Goal: Information Seeking & Learning: Check status

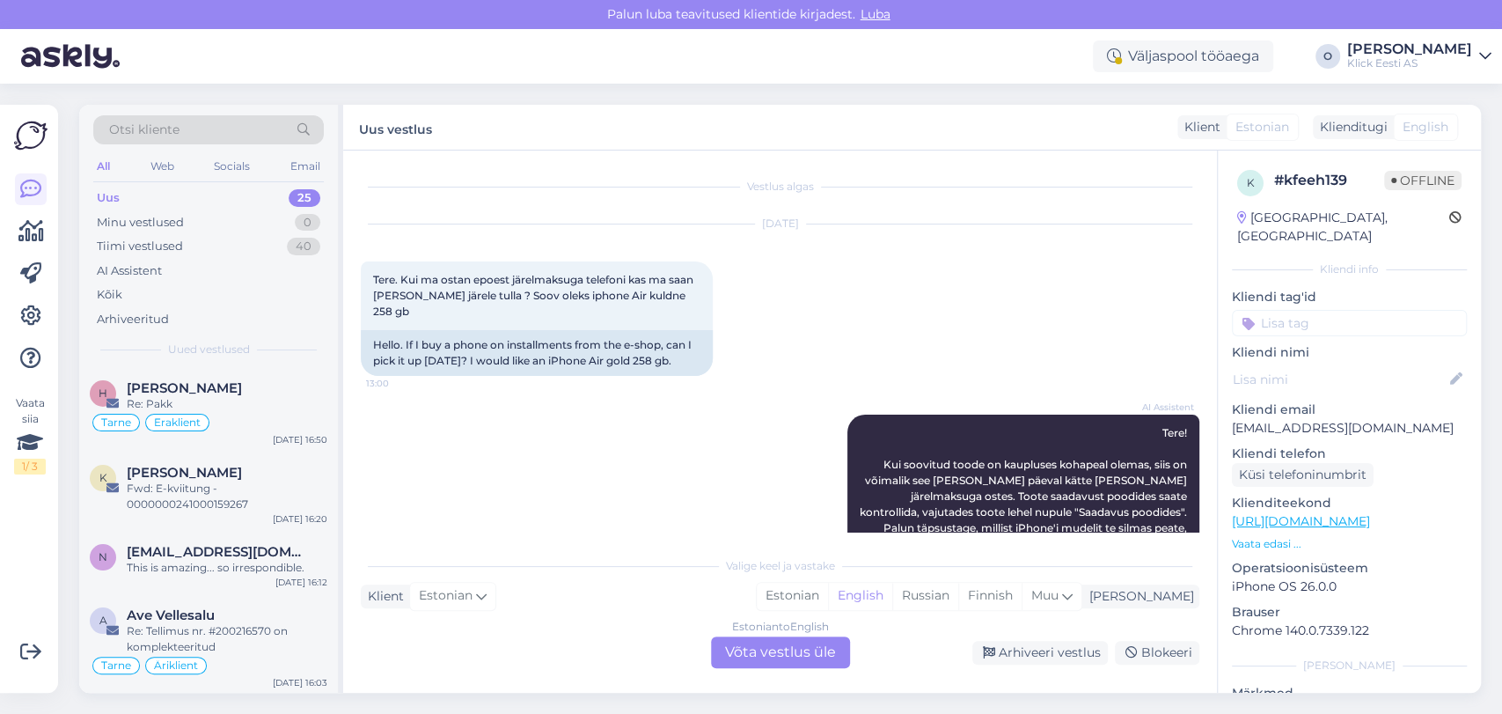
scroll to position [735, 0]
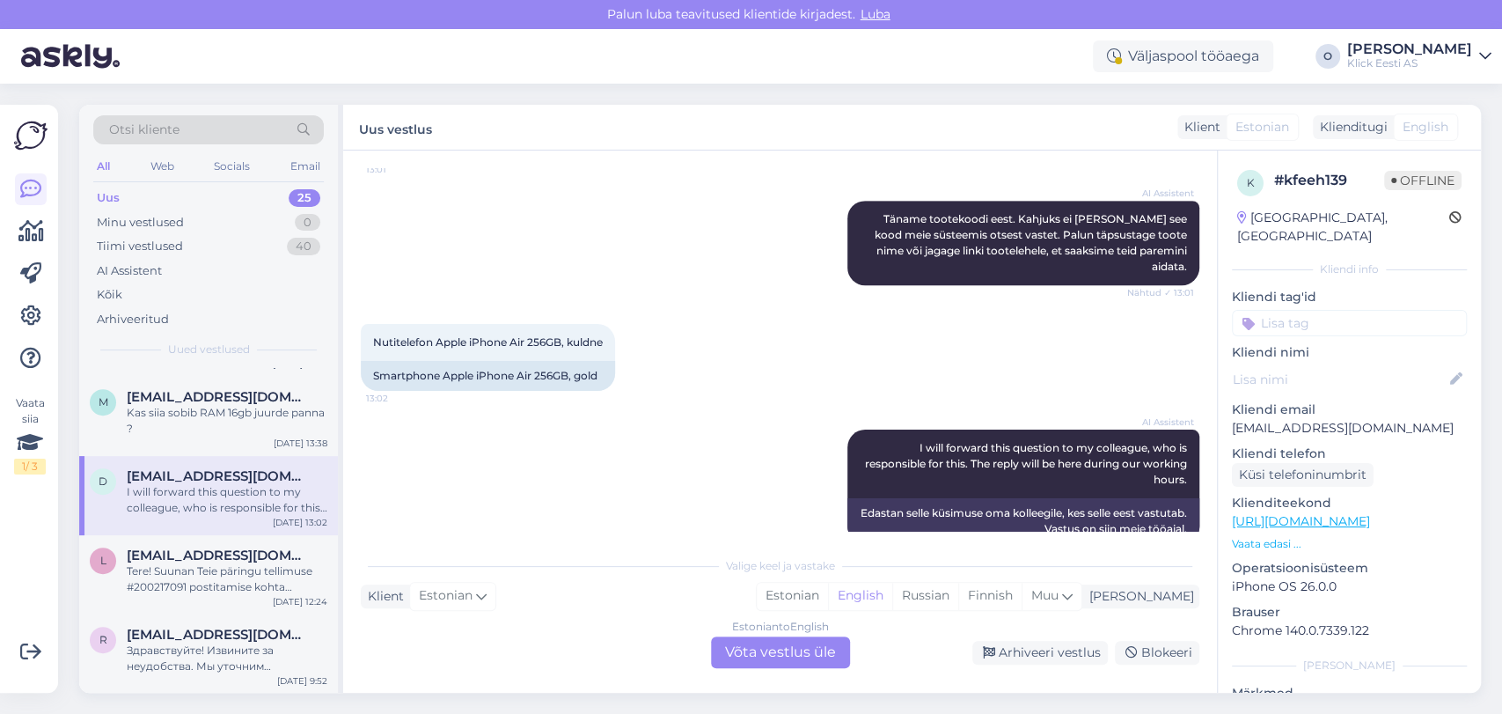
click at [248, 205] on div "Uus 25" at bounding box center [208, 198] width 231 height 25
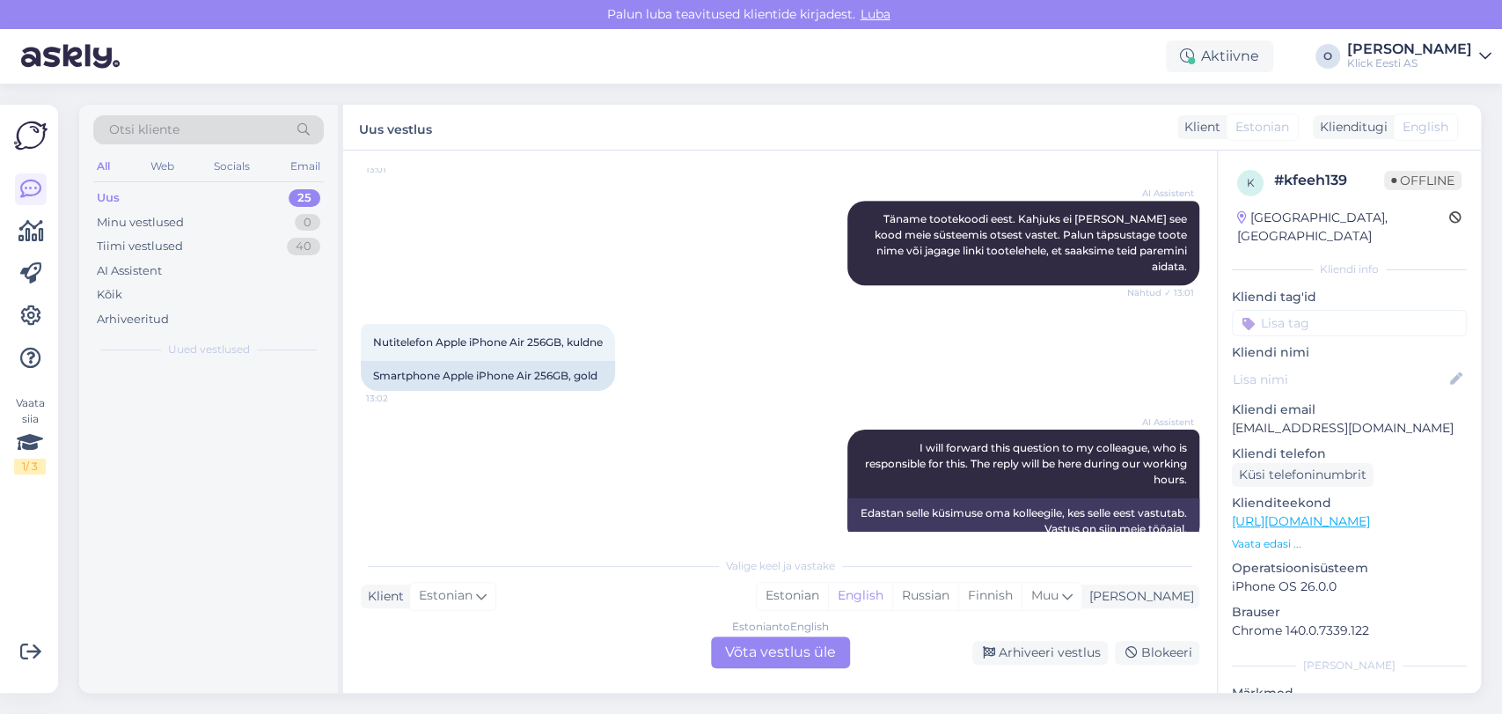
scroll to position [0, 0]
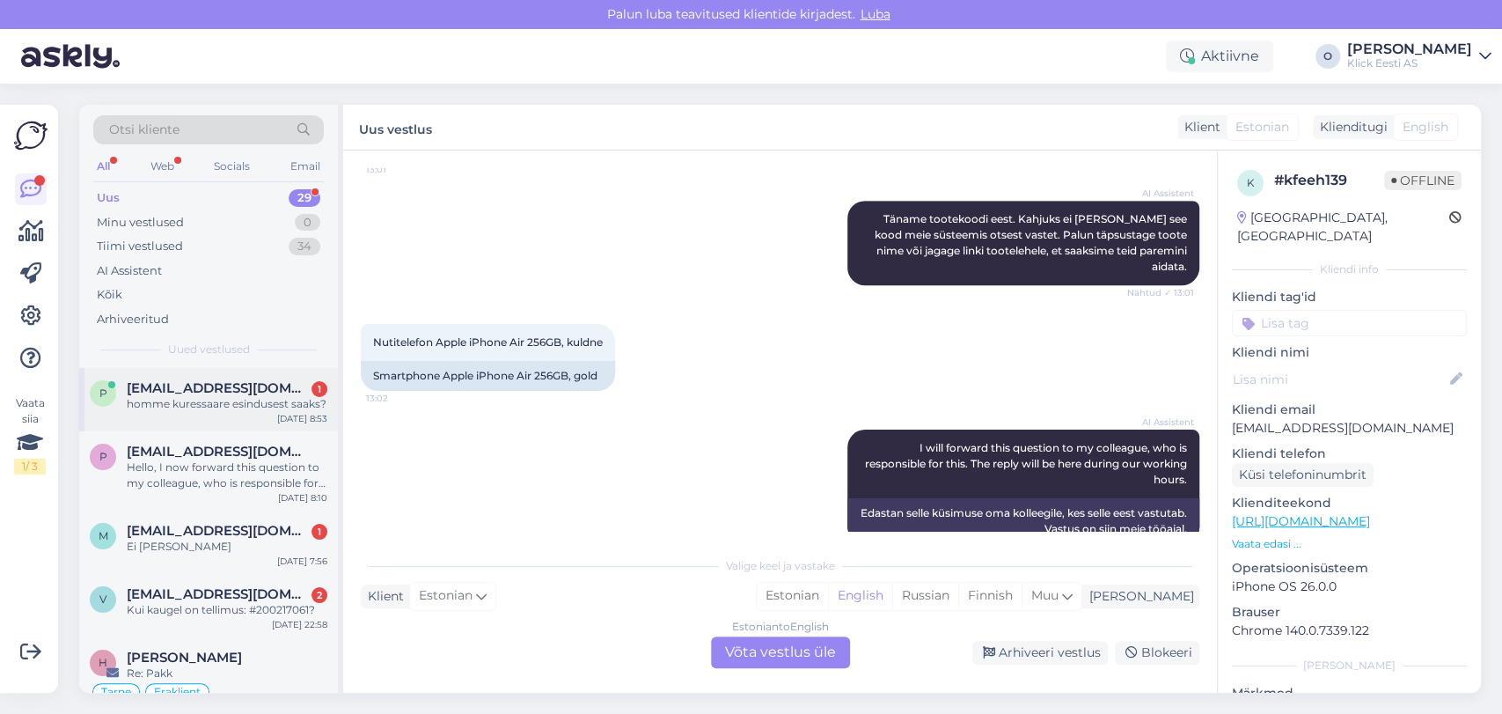
click at [192, 402] on div "homme kuressaare esindusest saaks?" at bounding box center [227, 404] width 201 height 16
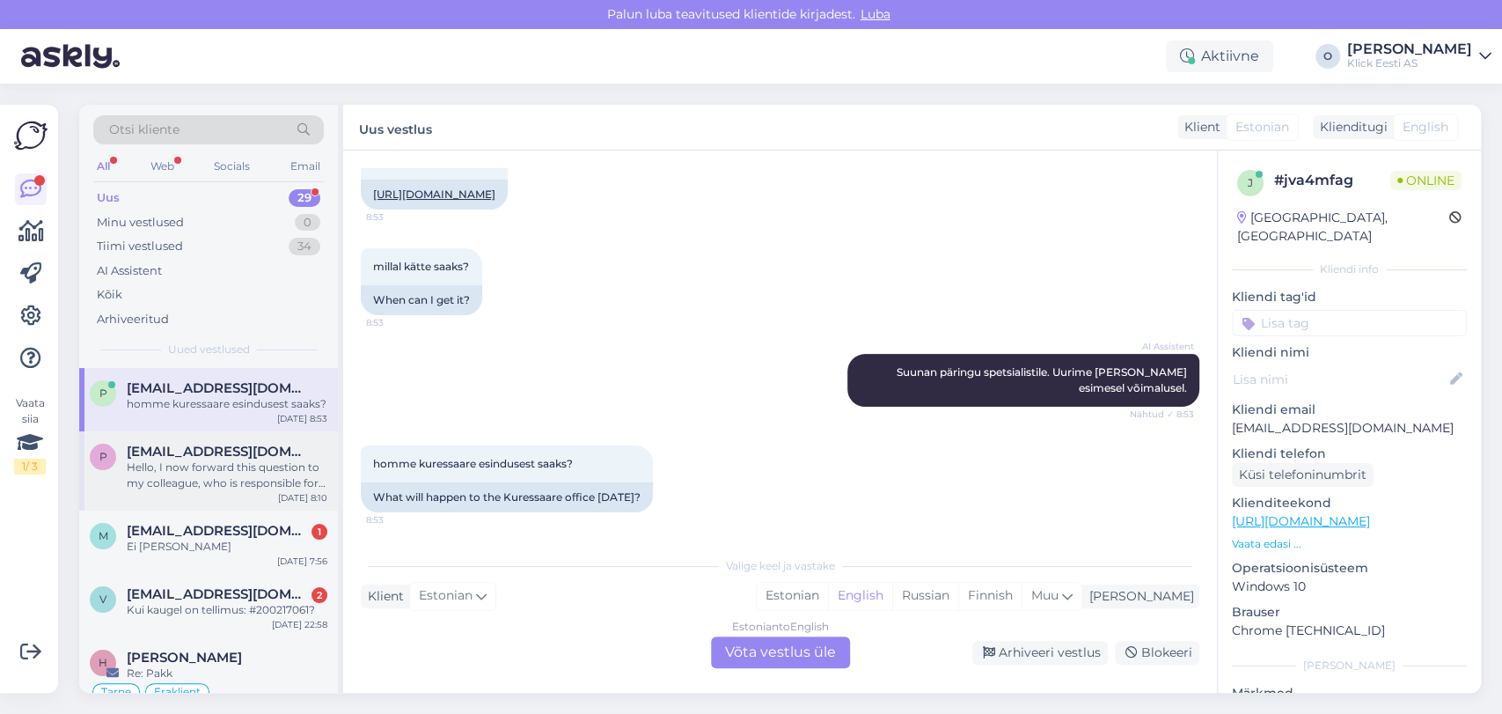
click at [187, 446] on span "[EMAIL_ADDRESS][DOMAIN_NAME]" at bounding box center [218, 451] width 183 height 16
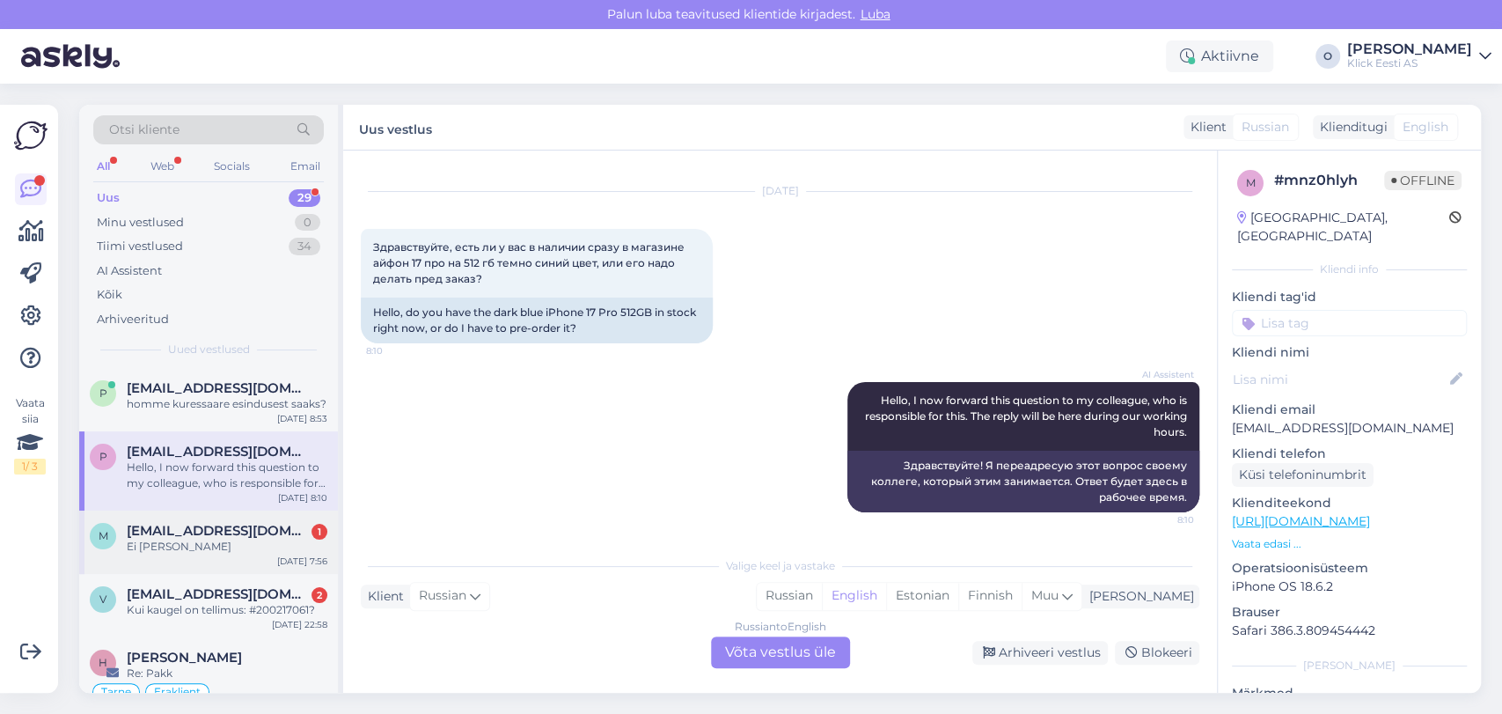
click at [168, 529] on span "[EMAIL_ADDRESS][DOMAIN_NAME]" at bounding box center [218, 531] width 183 height 16
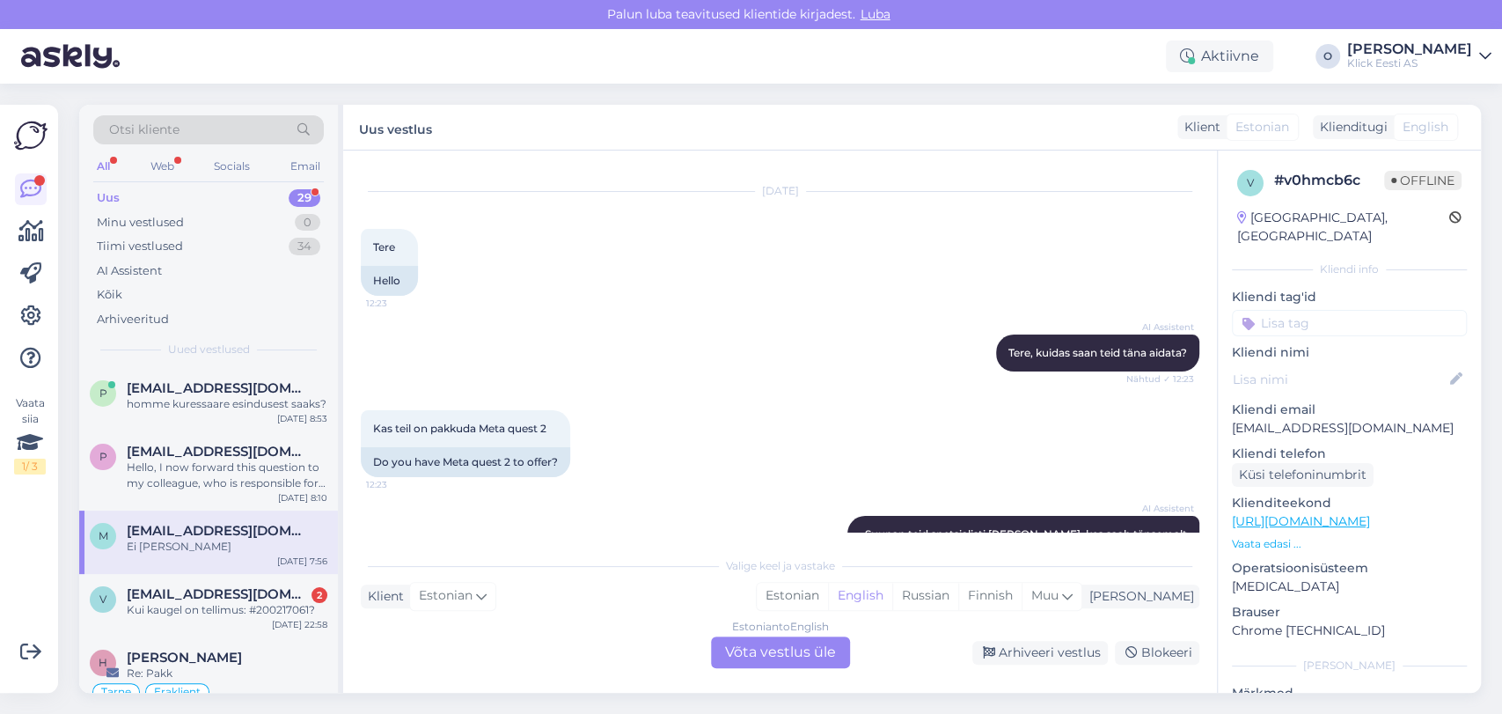
scroll to position [943, 0]
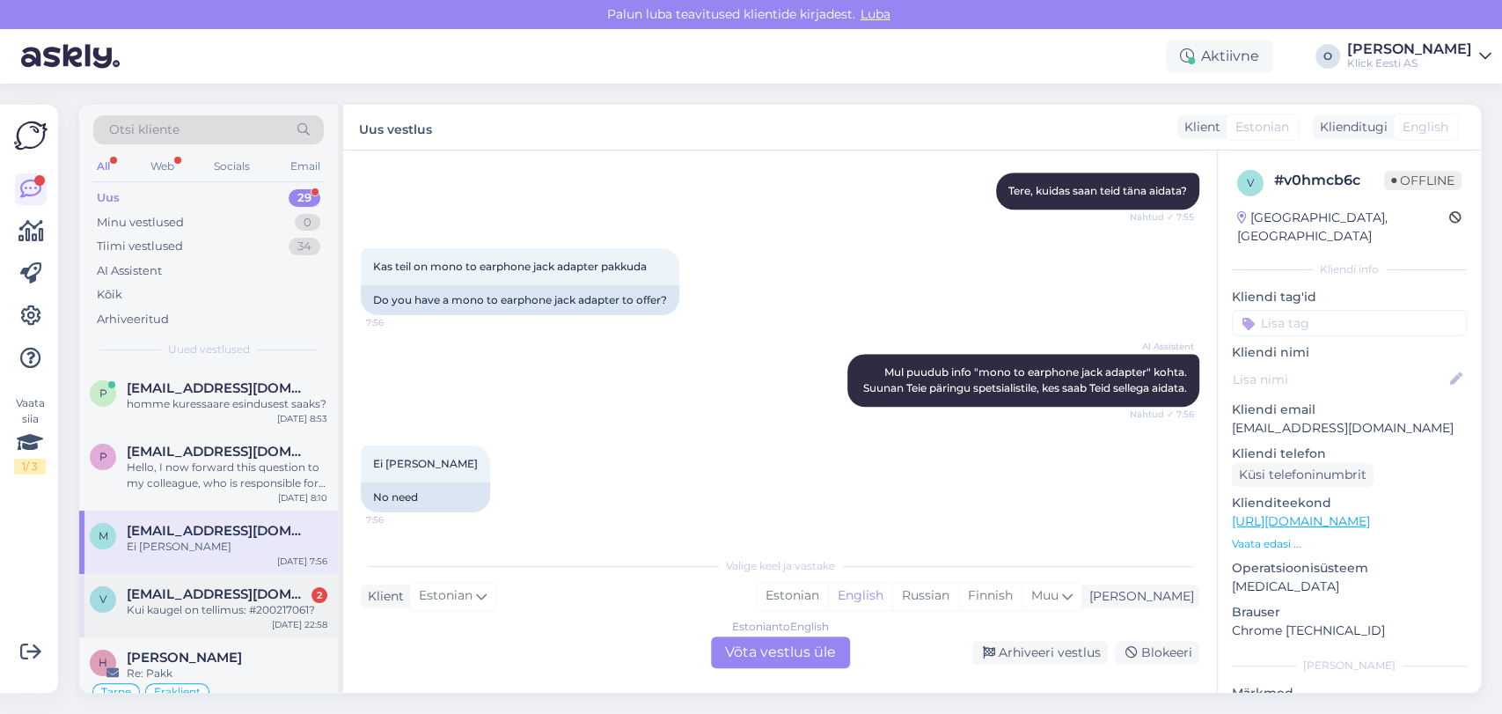
click at [165, 607] on div "Kui kaugel on tellimus: #200217061?" at bounding box center [227, 610] width 201 height 16
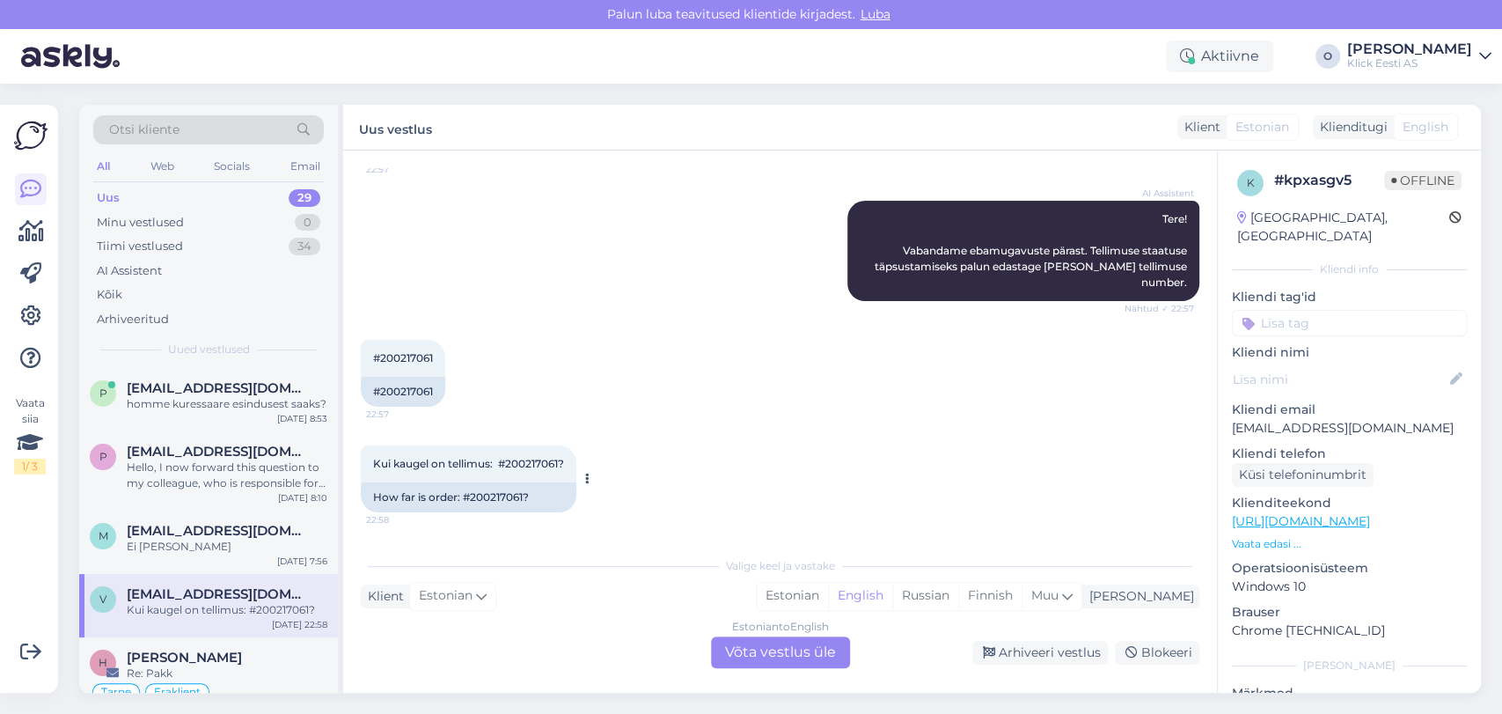
click at [480, 493] on div "How far is order: #200217061?" at bounding box center [469, 497] width 216 height 30
copy div "200217061"
click at [238, 642] on div "H [PERSON_NAME] Re: Pakk Tarne Eraklient [DATE] 16:50" at bounding box center [208, 679] width 259 height 84
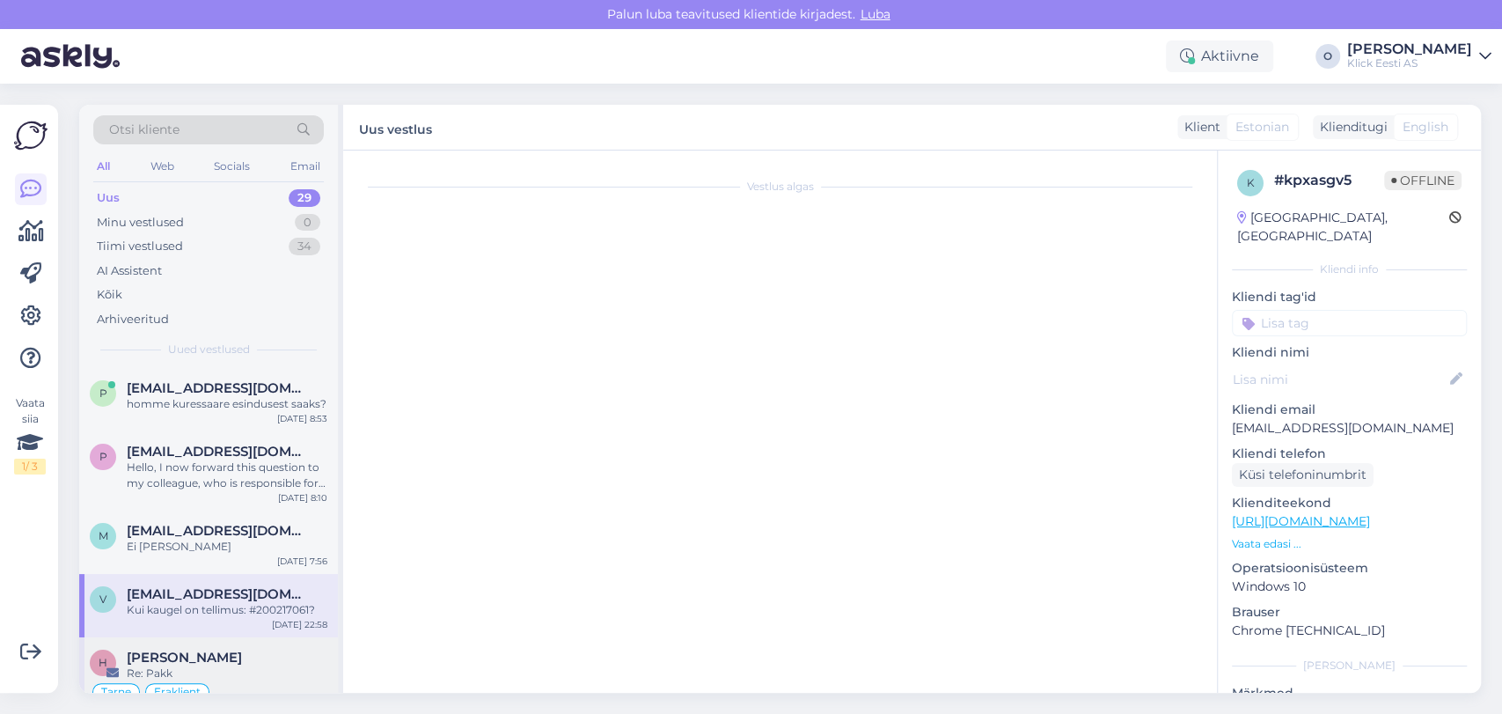
scroll to position [0, 0]
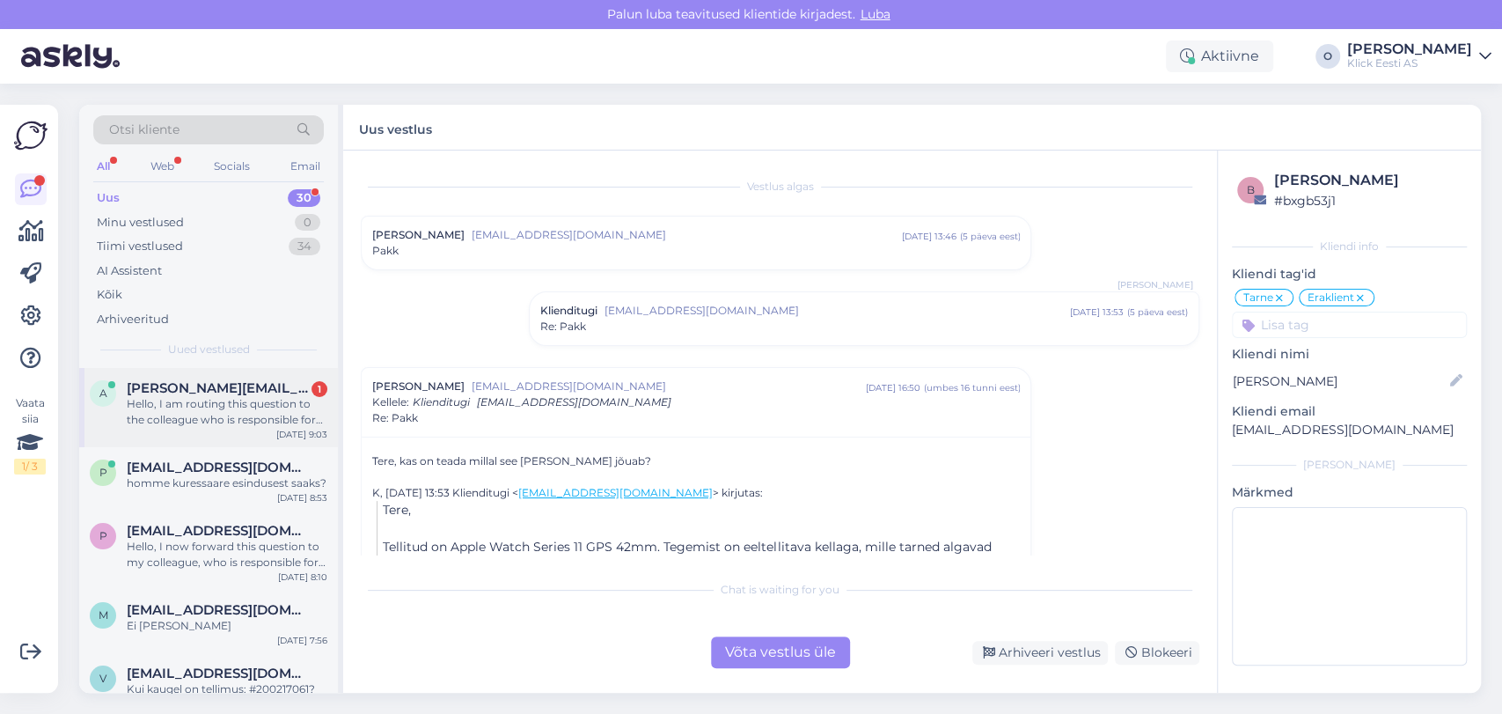
click at [220, 399] on div "Hello, I am routing this question to the colleague who is responsible for this …" at bounding box center [227, 412] width 201 height 32
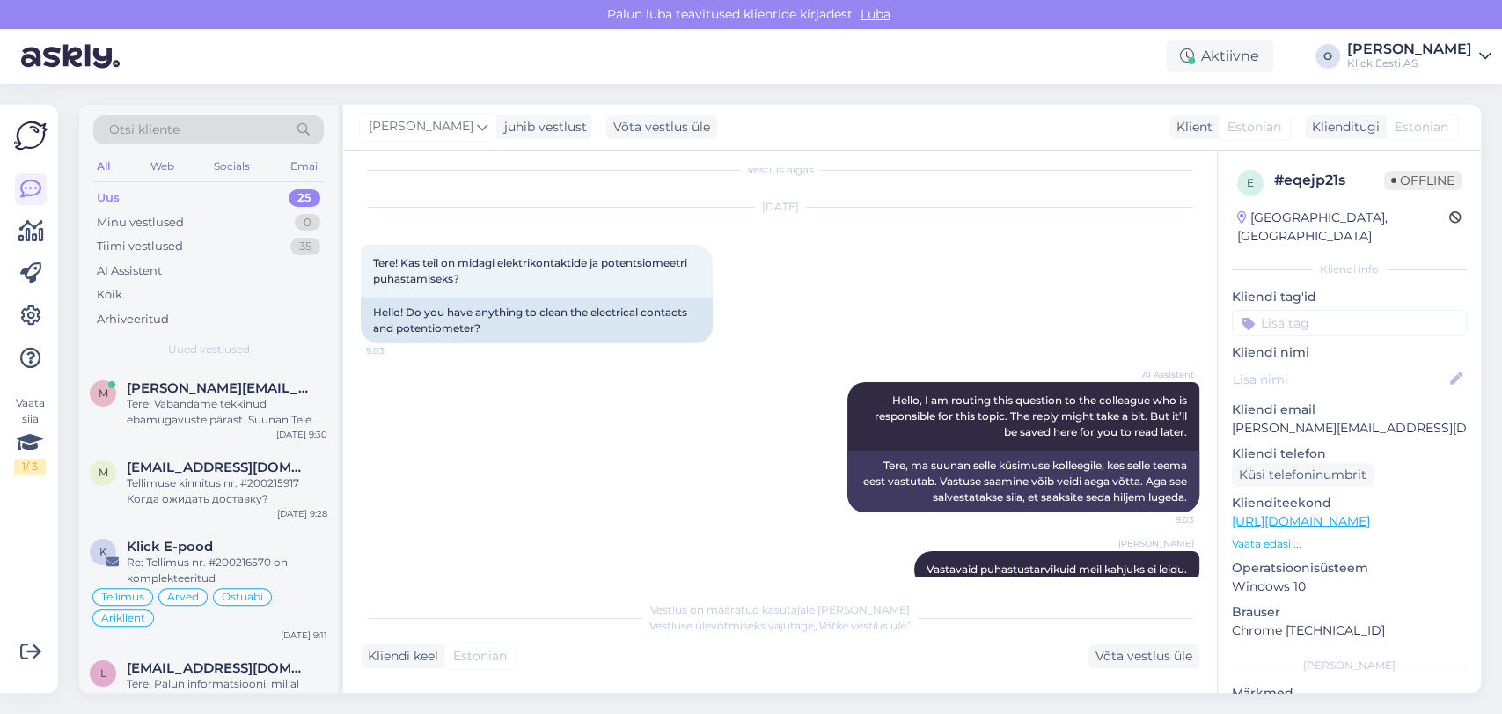
scroll to position [48, 0]
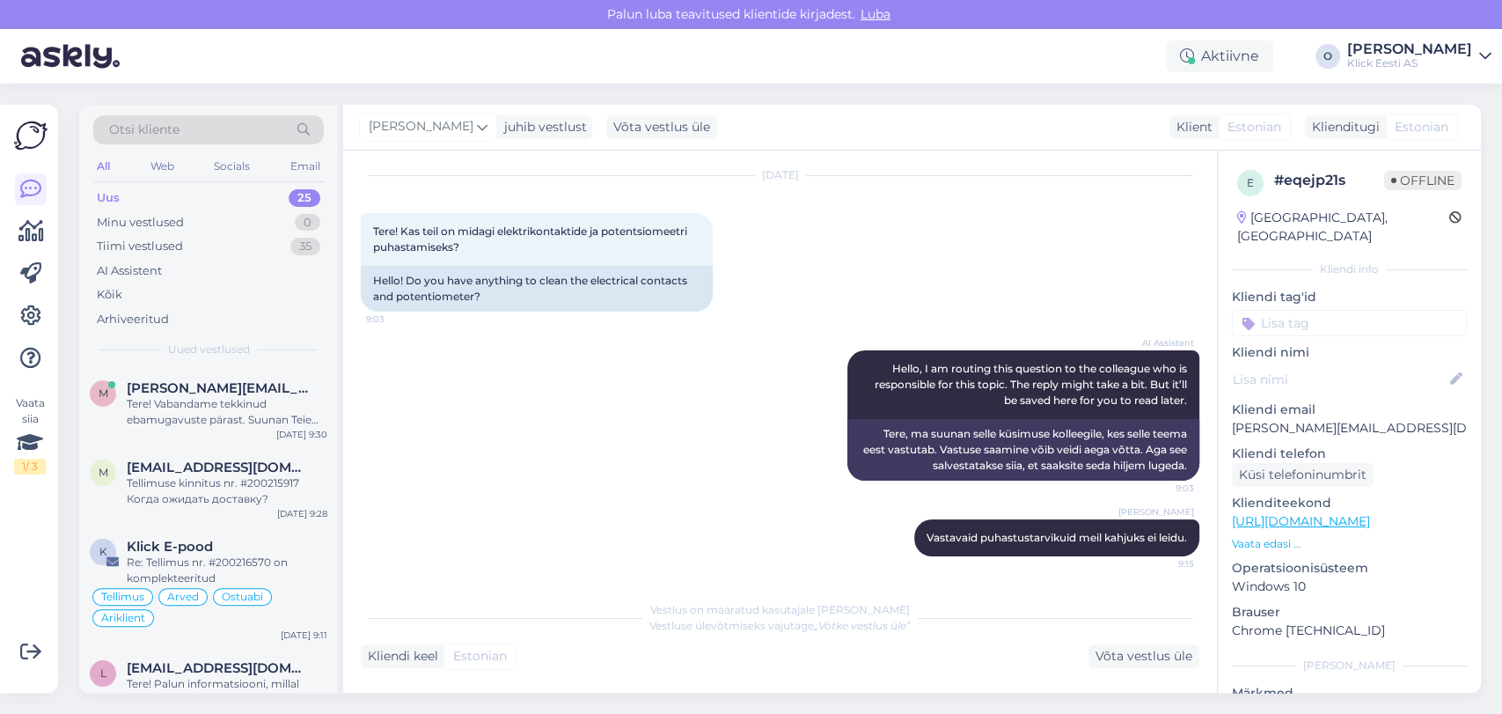
click at [209, 208] on div "Uus 25" at bounding box center [208, 198] width 231 height 25
click at [198, 197] on div "Uus 25" at bounding box center [208, 198] width 231 height 25
click at [248, 430] on div "m [PERSON_NAME][EMAIL_ADDRESS][DOMAIN_NAME] Tere! Vabandame tekkinud ebamugavus…" at bounding box center [208, 407] width 259 height 79
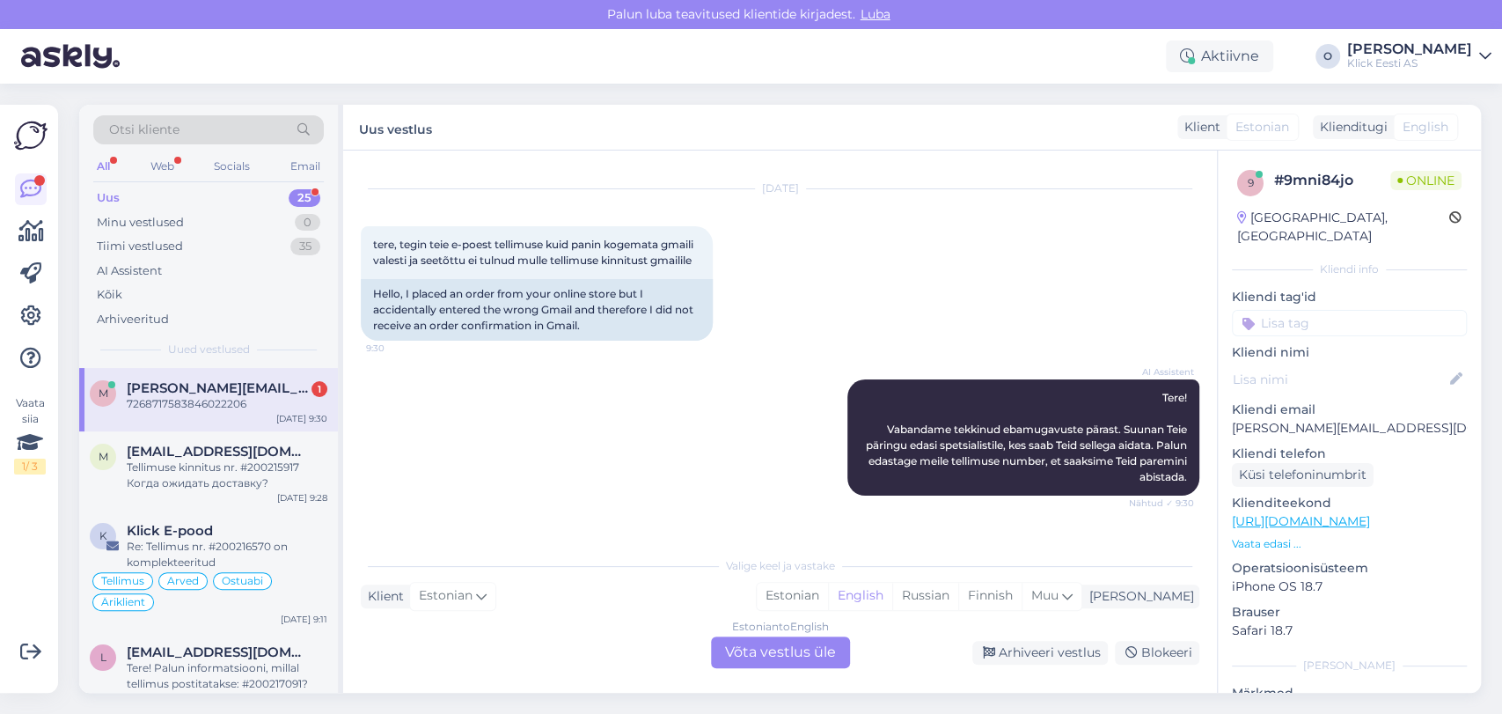
scroll to position [141, 0]
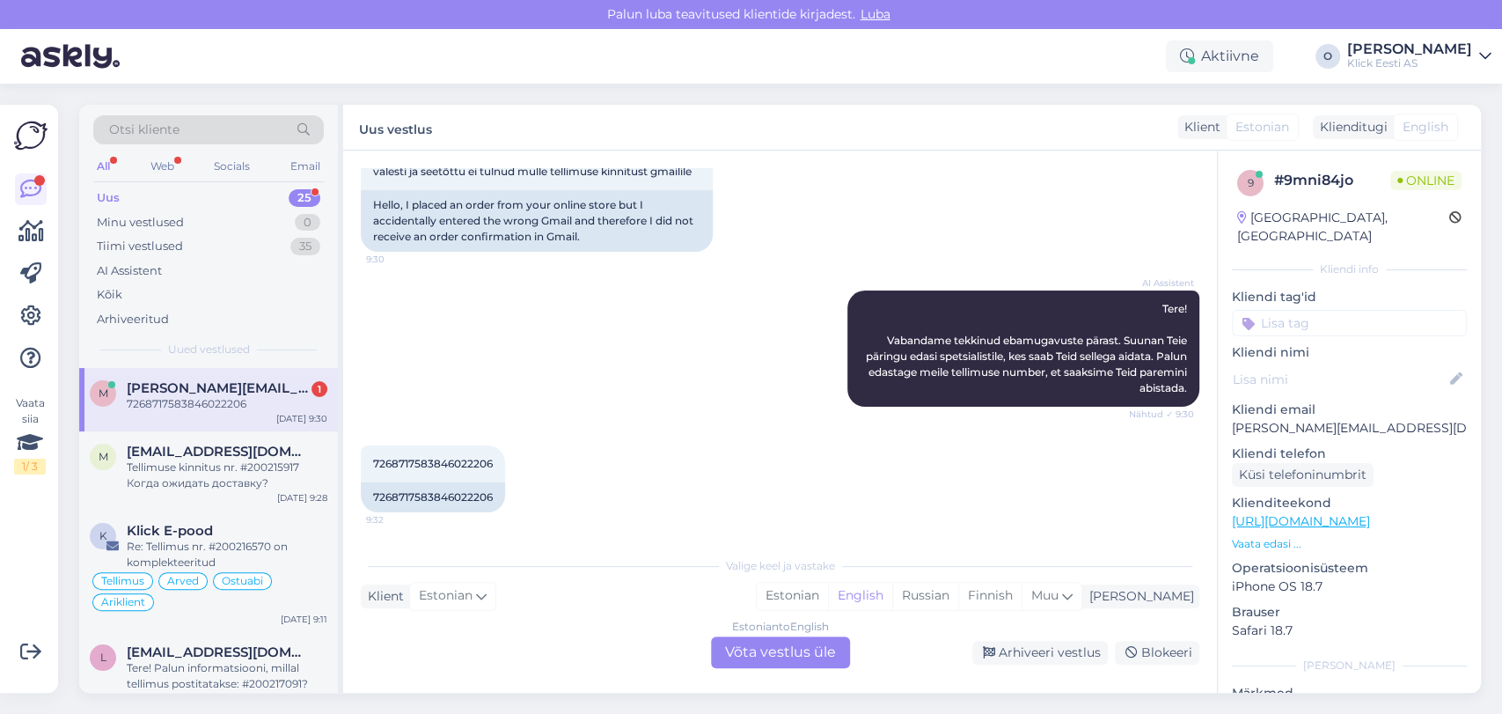
click at [177, 398] on div "7268717583846022206" at bounding box center [227, 404] width 201 height 16
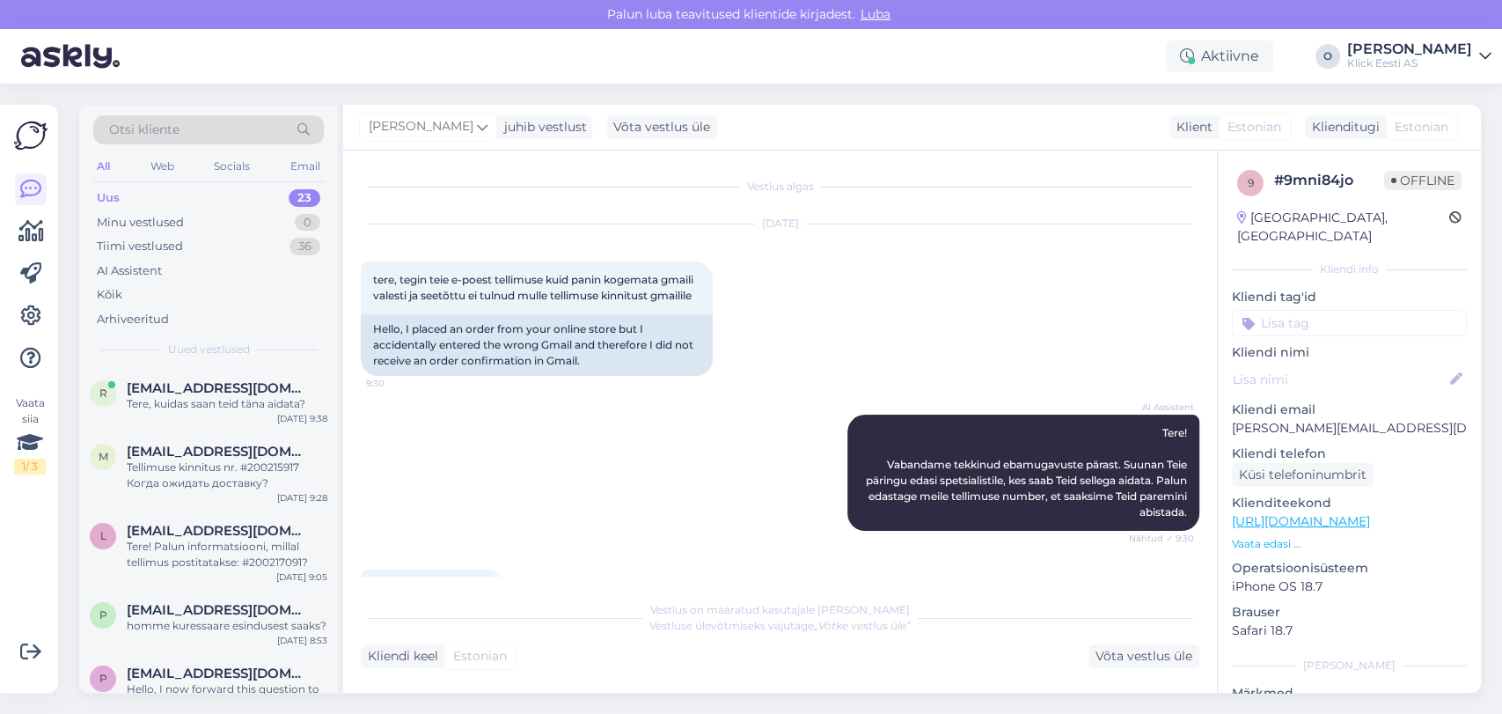
scroll to position [262, 0]
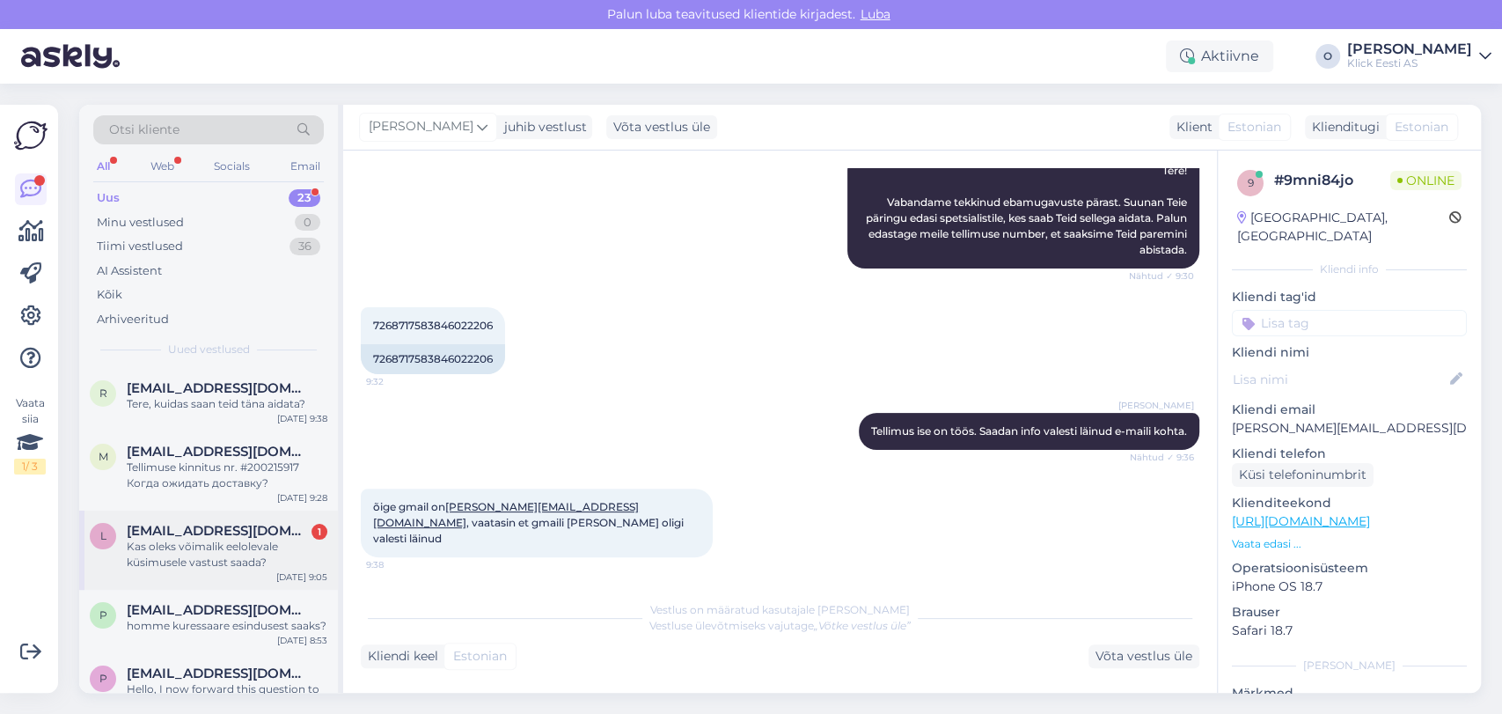
click at [269, 544] on div "Kas oleks võimalik eelolevale küsimusele vastust saada?" at bounding box center [227, 555] width 201 height 32
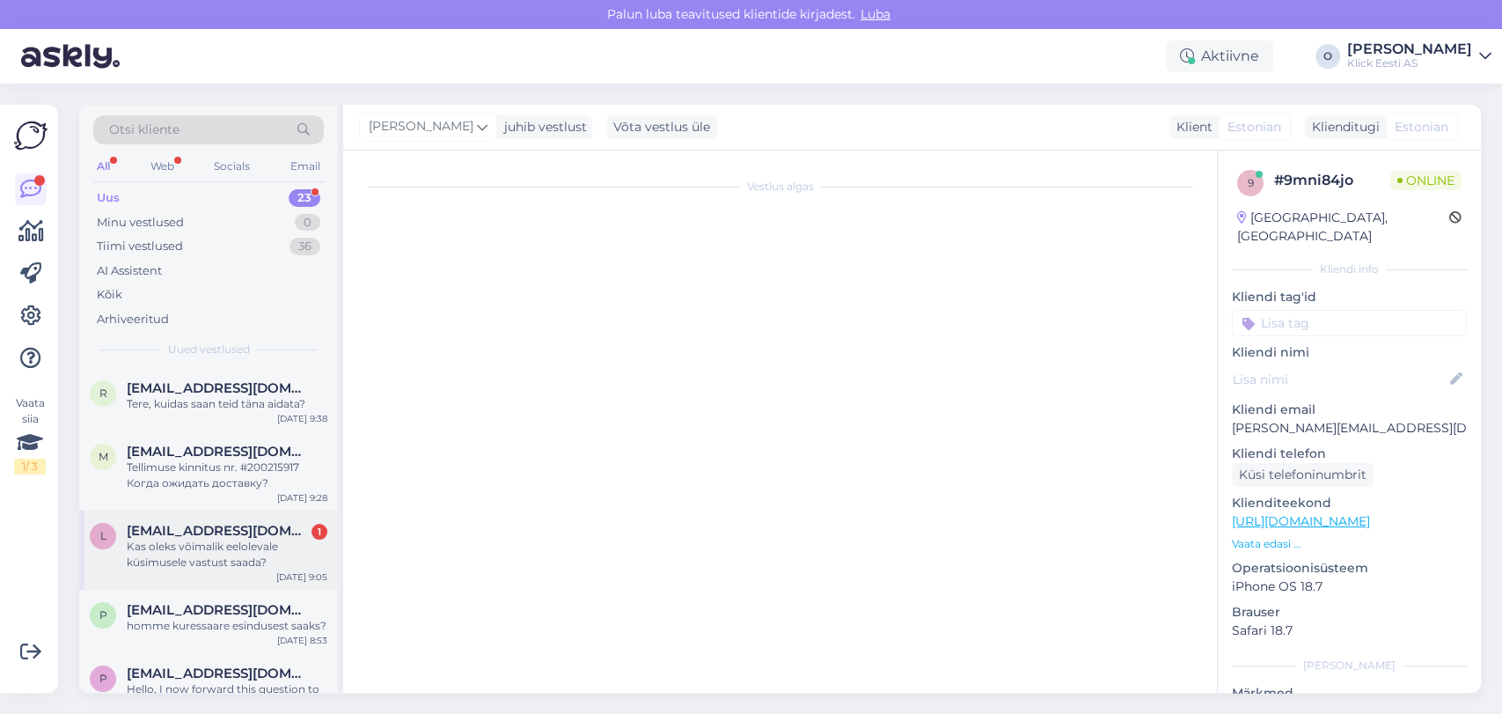
scroll to position [268, 0]
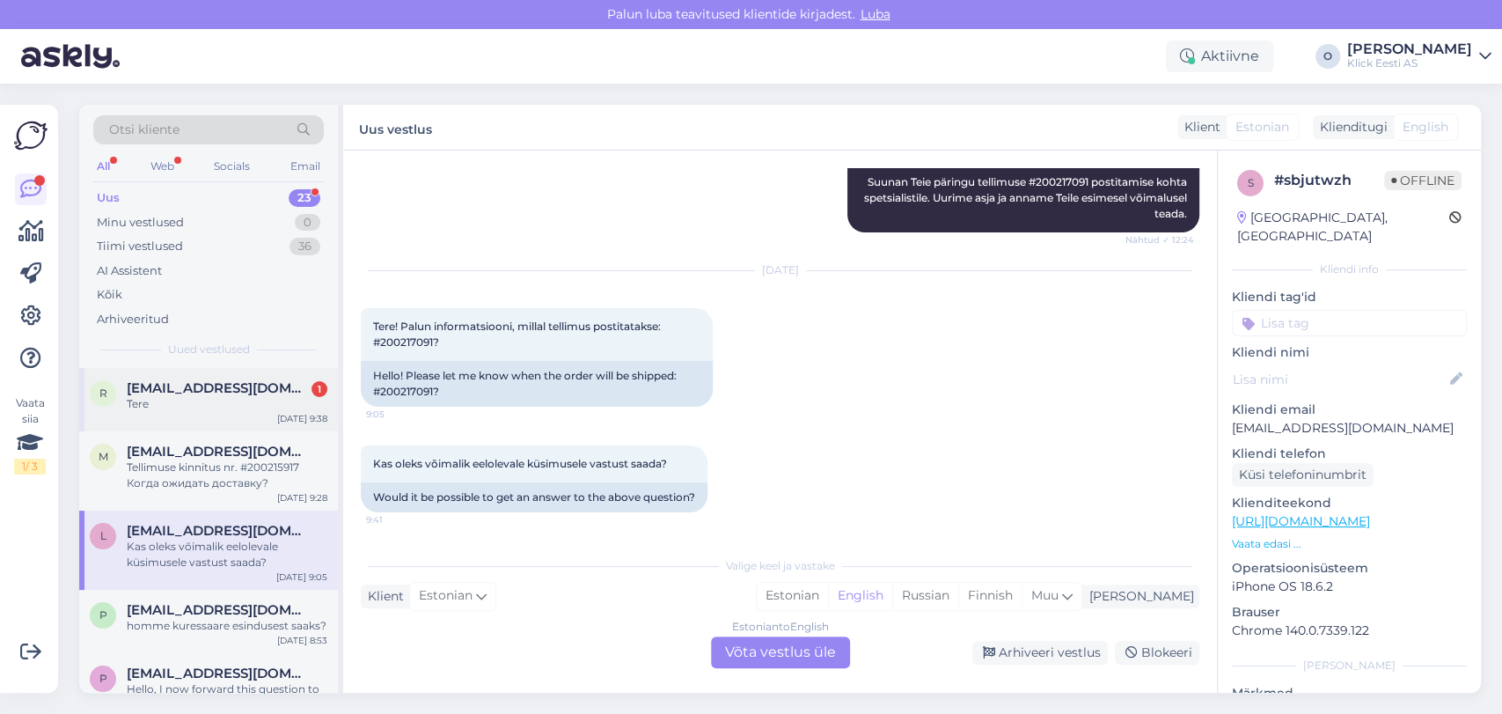
click at [217, 391] on span "[EMAIL_ADDRESS][DOMAIN_NAME]" at bounding box center [218, 388] width 183 height 16
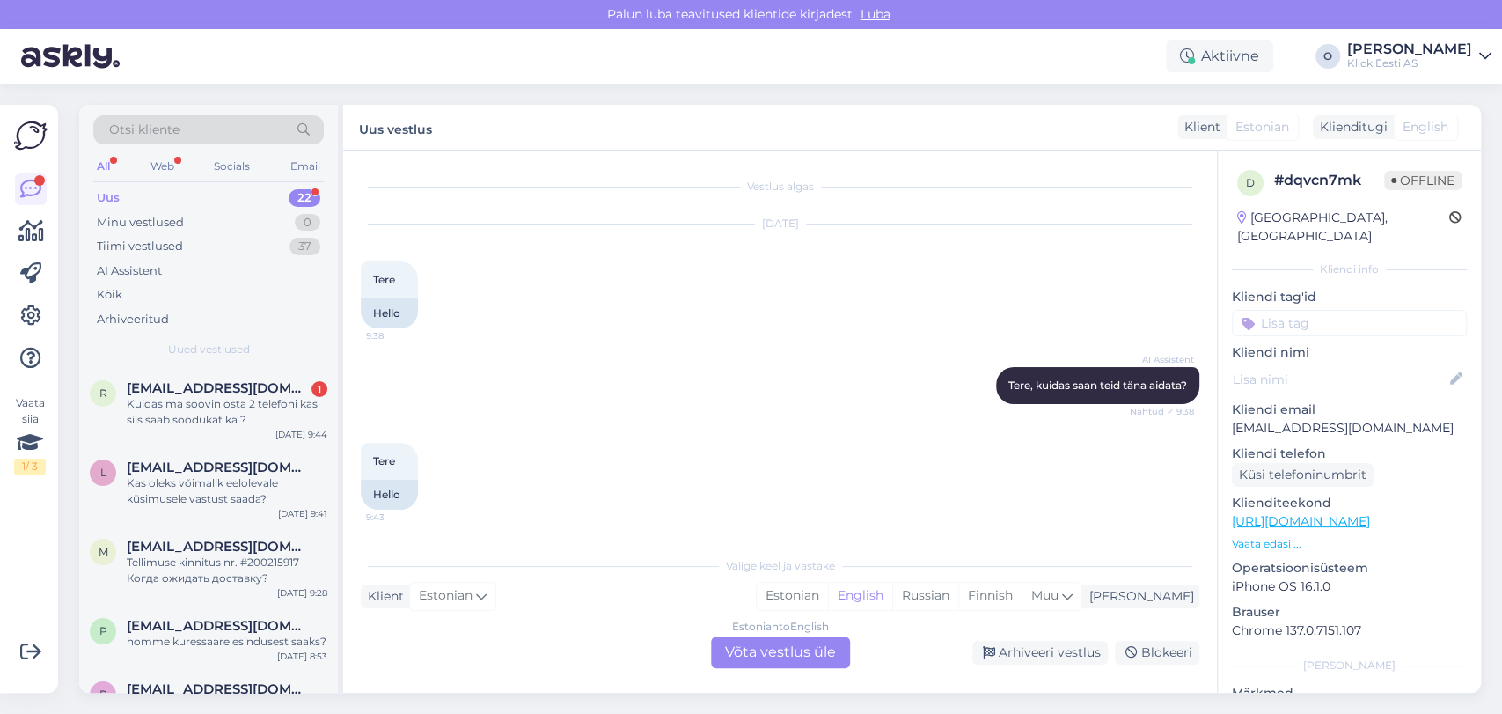
scroll to position [103, 0]
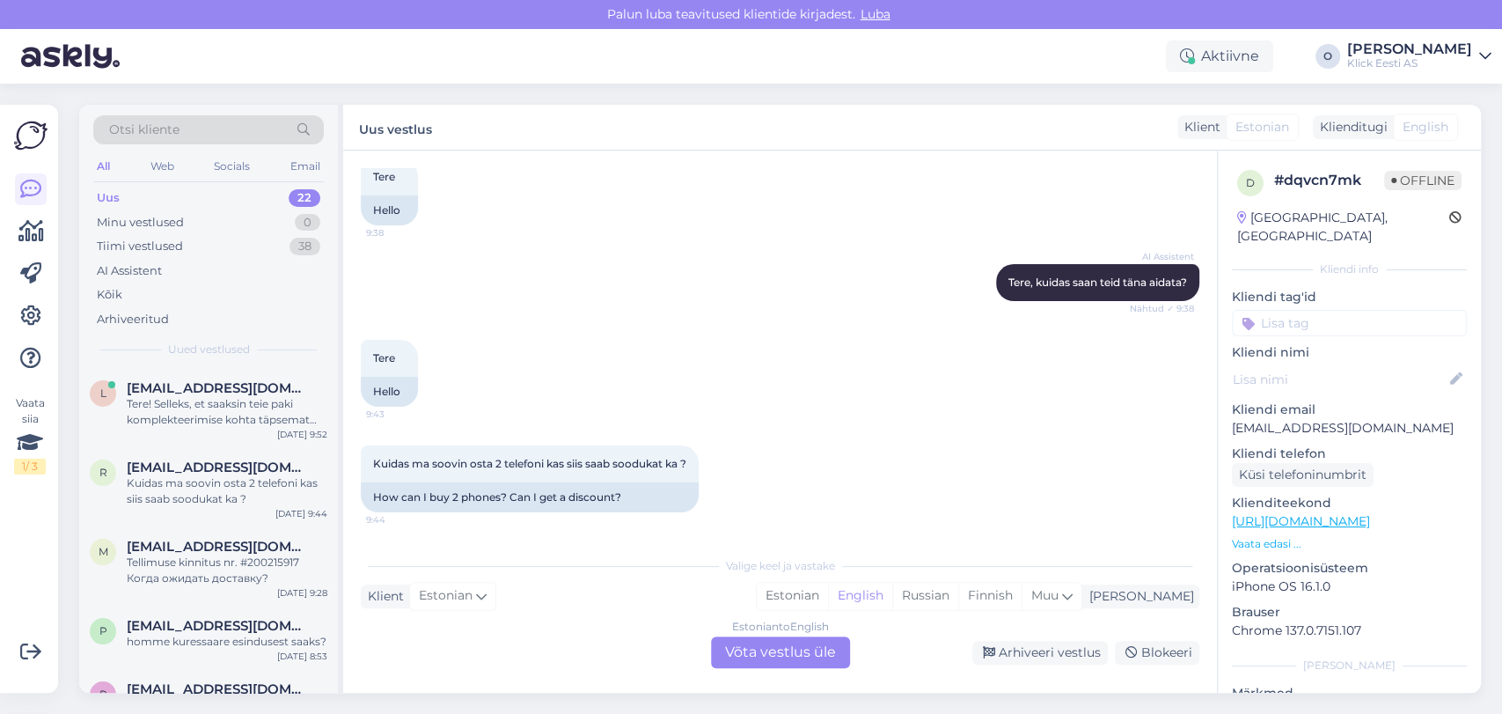
click at [196, 197] on div "Uus 22" at bounding box center [208, 198] width 231 height 25
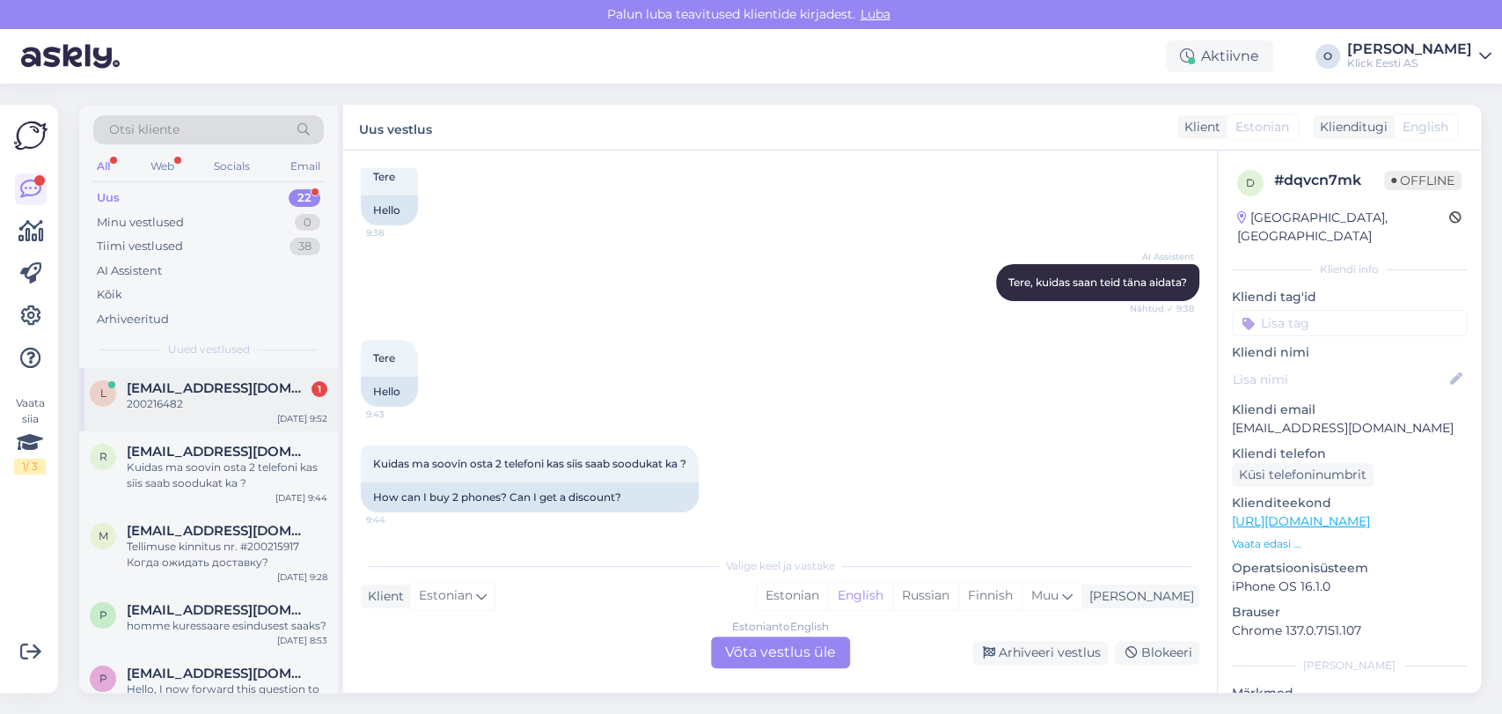
click at [195, 373] on div "L [EMAIL_ADDRESS][DOMAIN_NAME] 1 200216482 [DATE] 9:52" at bounding box center [208, 399] width 259 height 63
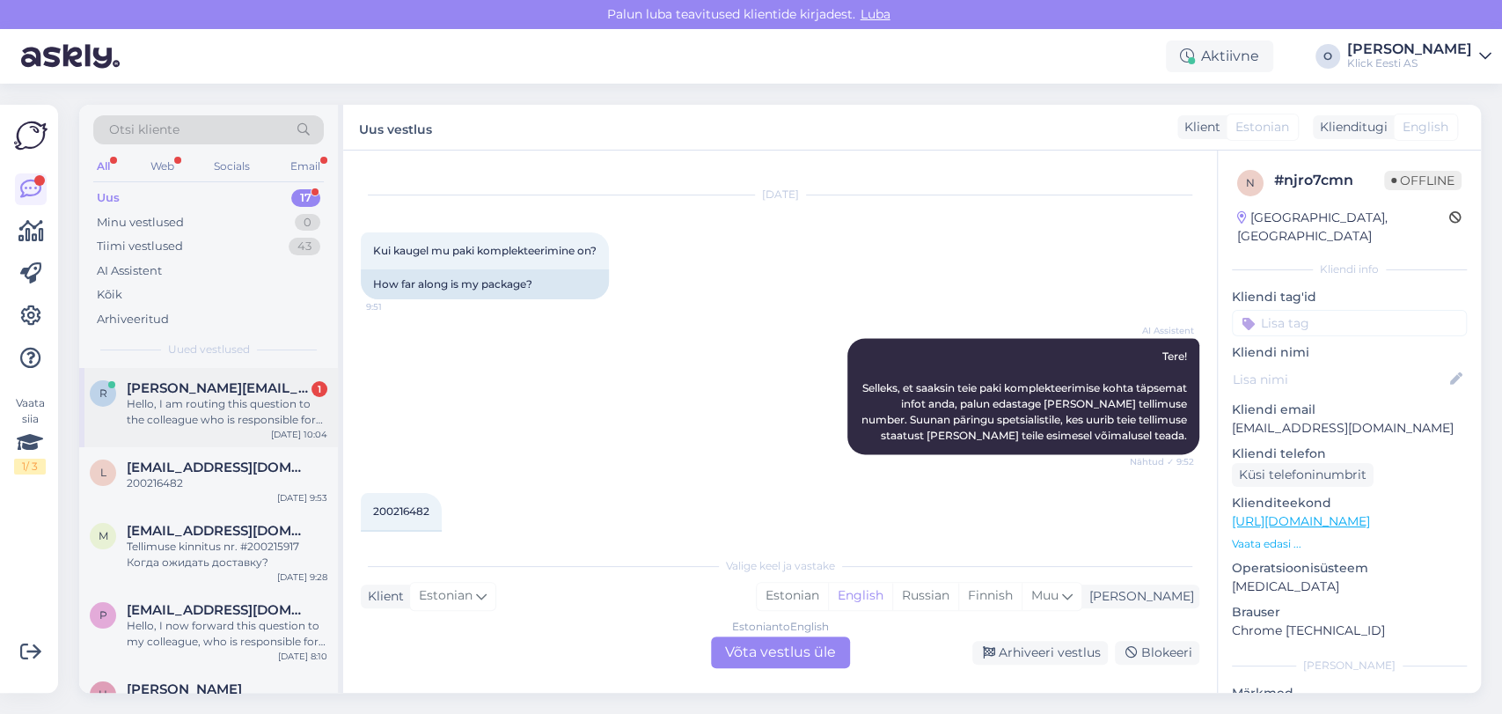
click at [158, 394] on span "[PERSON_NAME][EMAIL_ADDRESS][DOMAIN_NAME]" at bounding box center [218, 388] width 183 height 16
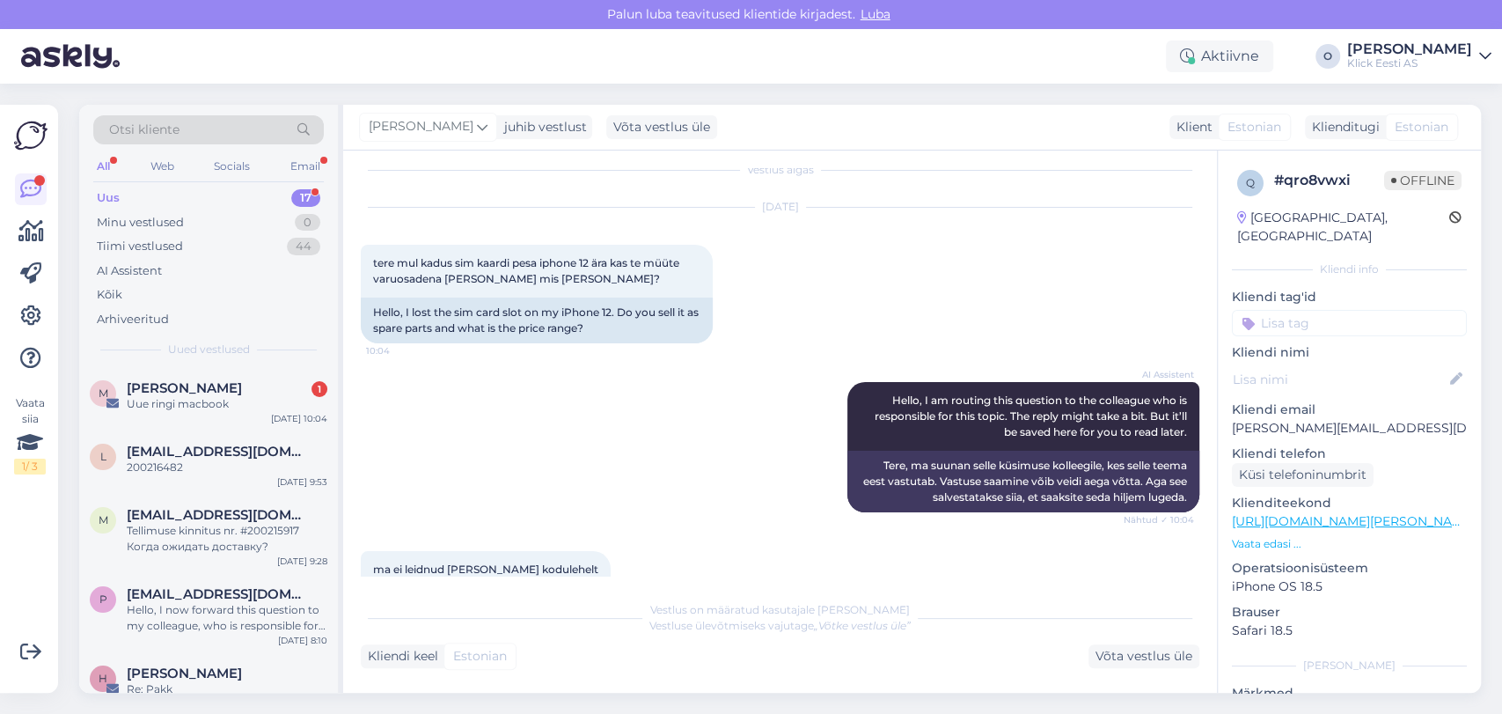
scroll to position [154, 0]
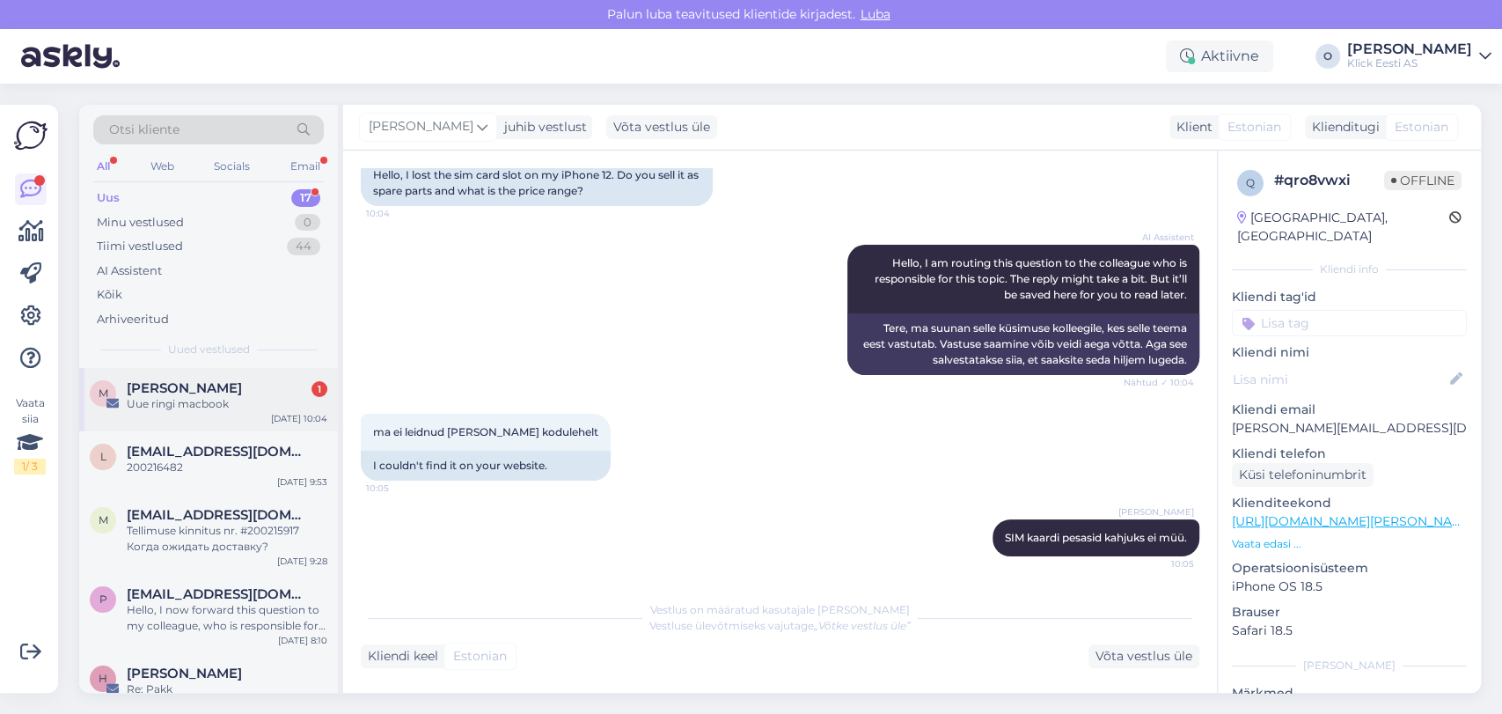
click at [208, 408] on div "Uue ringi macbook" at bounding box center [227, 404] width 201 height 16
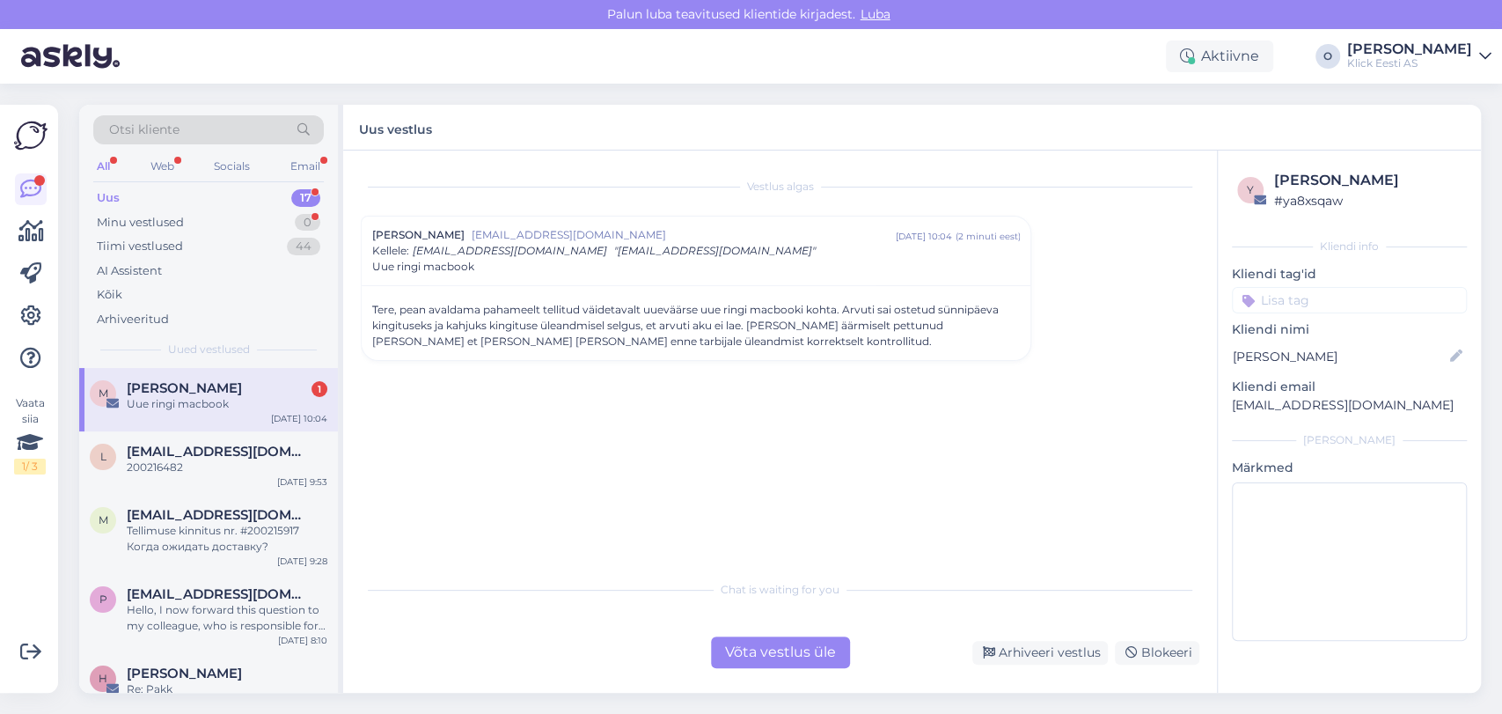
click at [1332, 400] on p "[EMAIL_ADDRESS][DOMAIN_NAME]" at bounding box center [1349, 405] width 235 height 18
copy div "[EMAIL_ADDRESS][DOMAIN_NAME] [PERSON_NAME]"
